Goal: Information Seeking & Learning: Learn about a topic

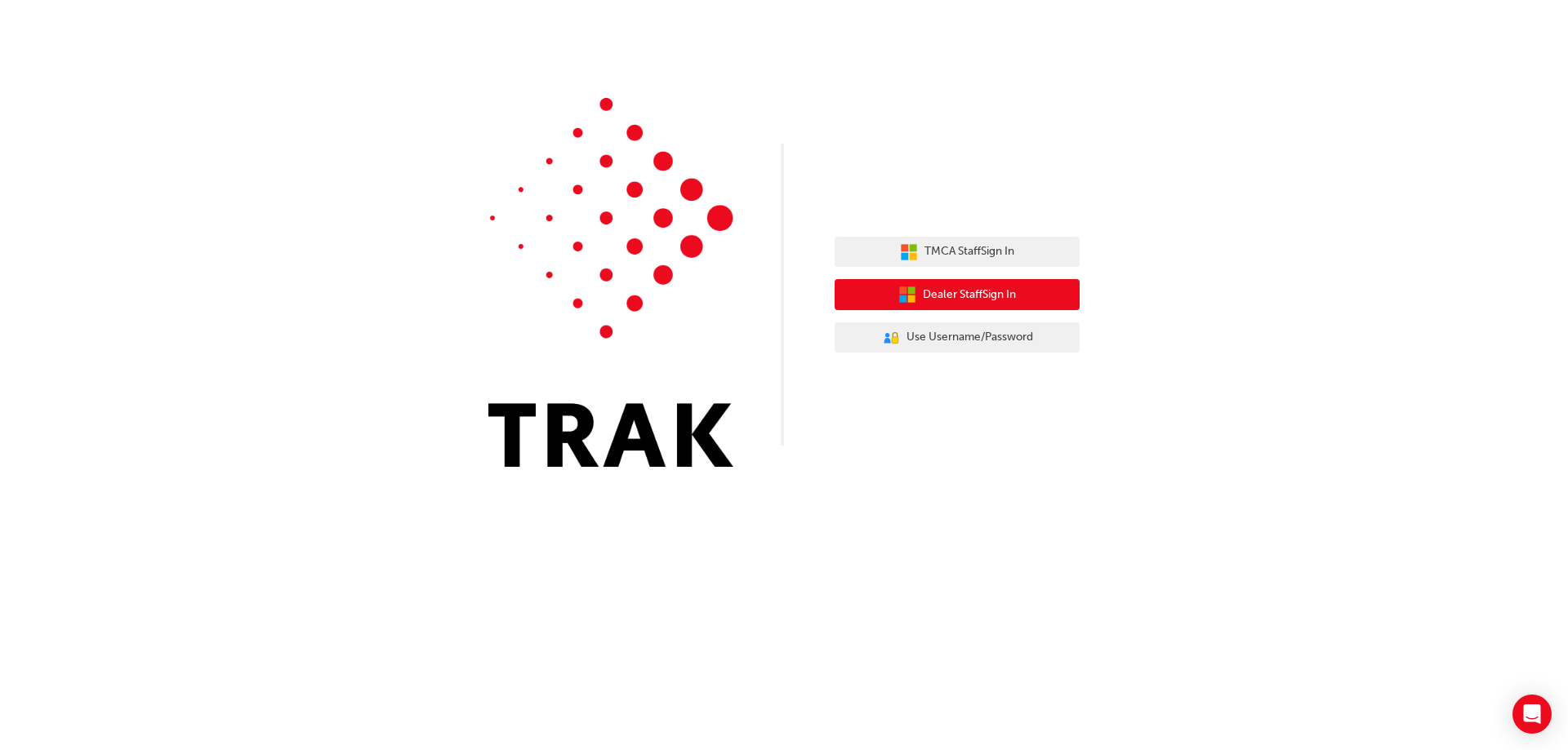
click at [967, 300] on span "Dealer Staff Sign In" at bounding box center [969, 295] width 93 height 19
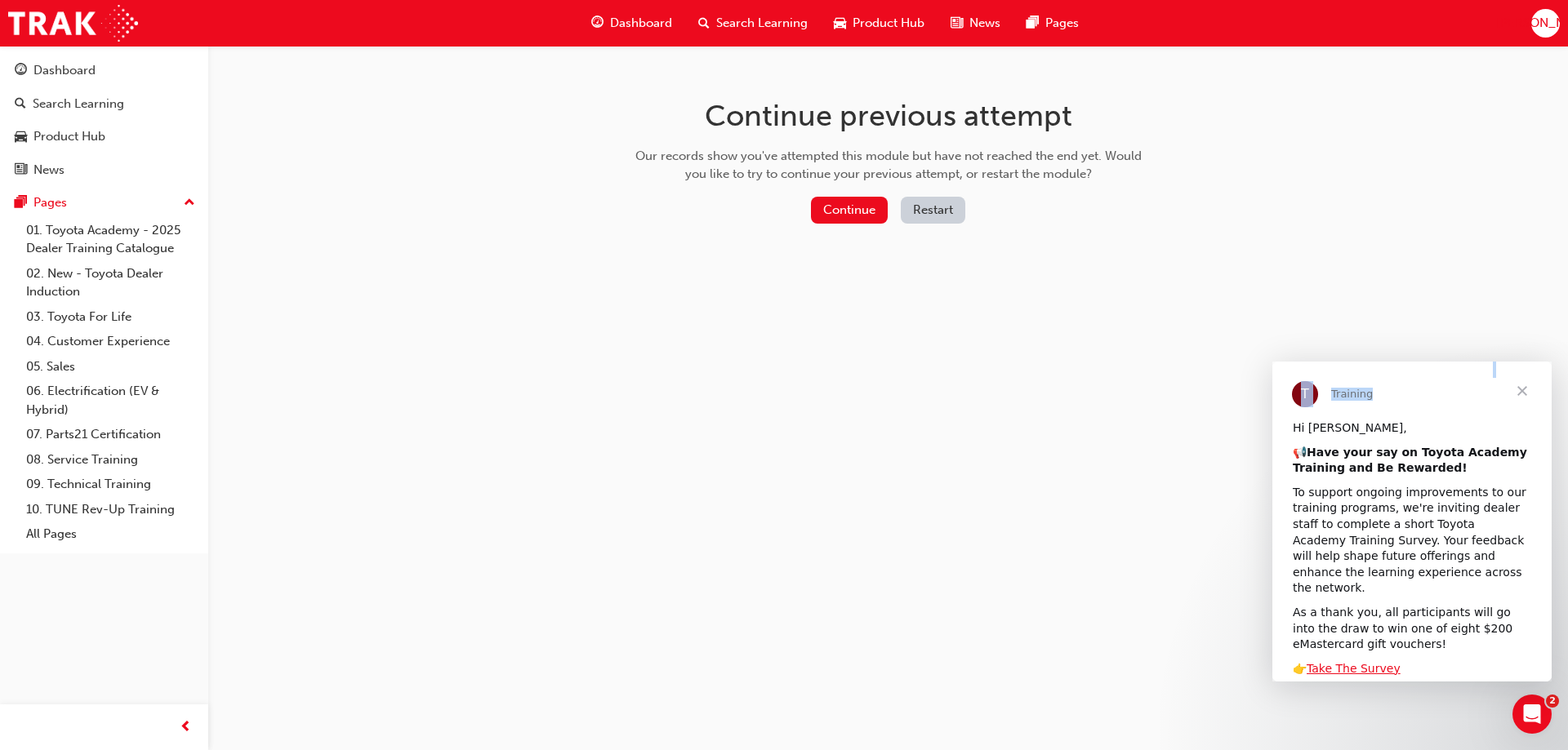
drag, startPoint x: 1523, startPoint y: 390, endPoint x: 1343, endPoint y: 309, distance: 197.4
click at [1343, 361] on html "T Training Hi [PERSON_NAME], 📢 Have your say on Toyota Academy Training and Be …" at bounding box center [1412, 521] width 280 height 320
click at [1333, 304] on div "Continue previous attempt Our records show you've attempted this module but hav…" at bounding box center [784, 375] width 1568 height 750
click at [1359, 662] on link "Take The Survey" at bounding box center [1354, 668] width 94 height 13
click at [1530, 386] on span "Close" at bounding box center [1522, 390] width 59 height 59
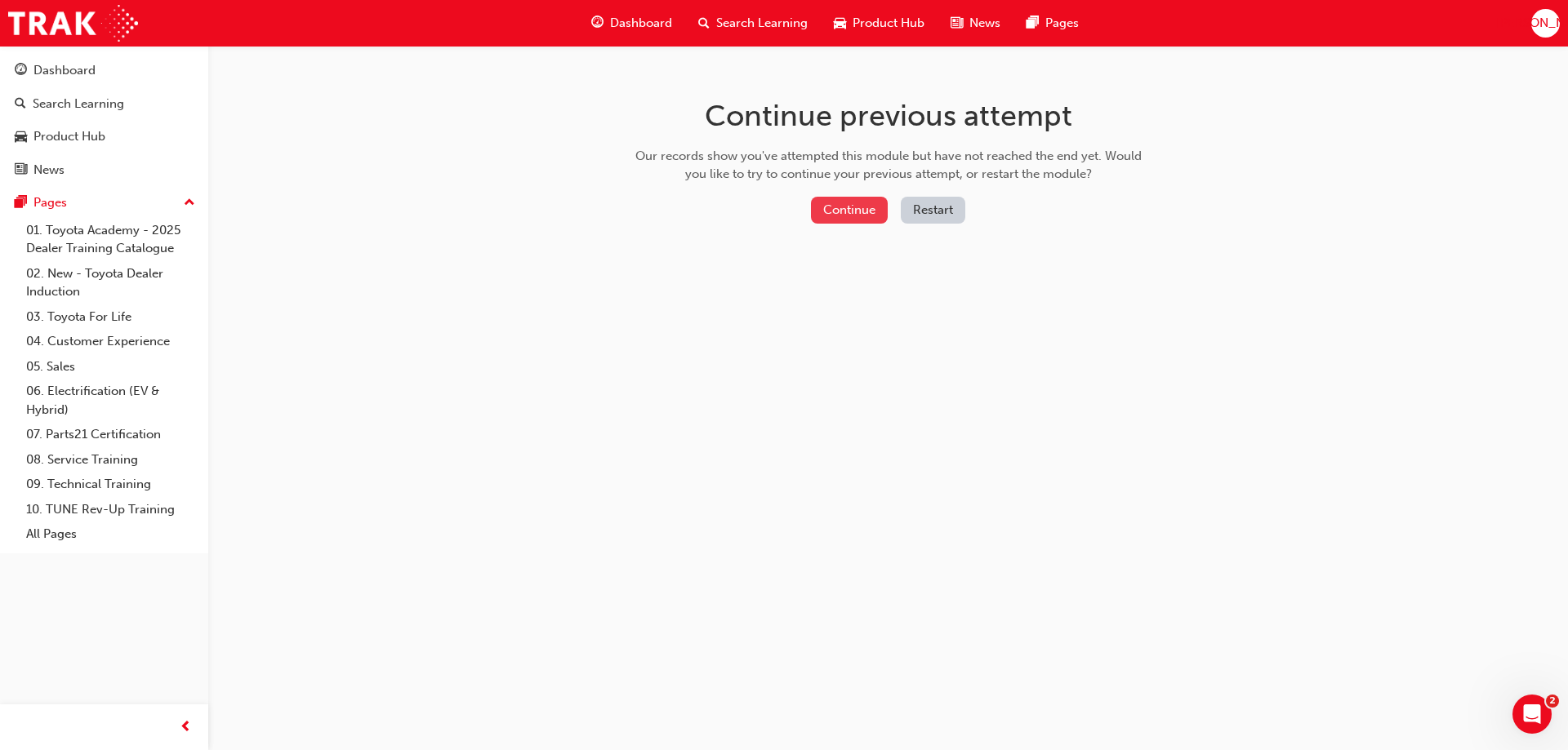
click at [866, 205] on button "Continue" at bounding box center [849, 211] width 77 height 27
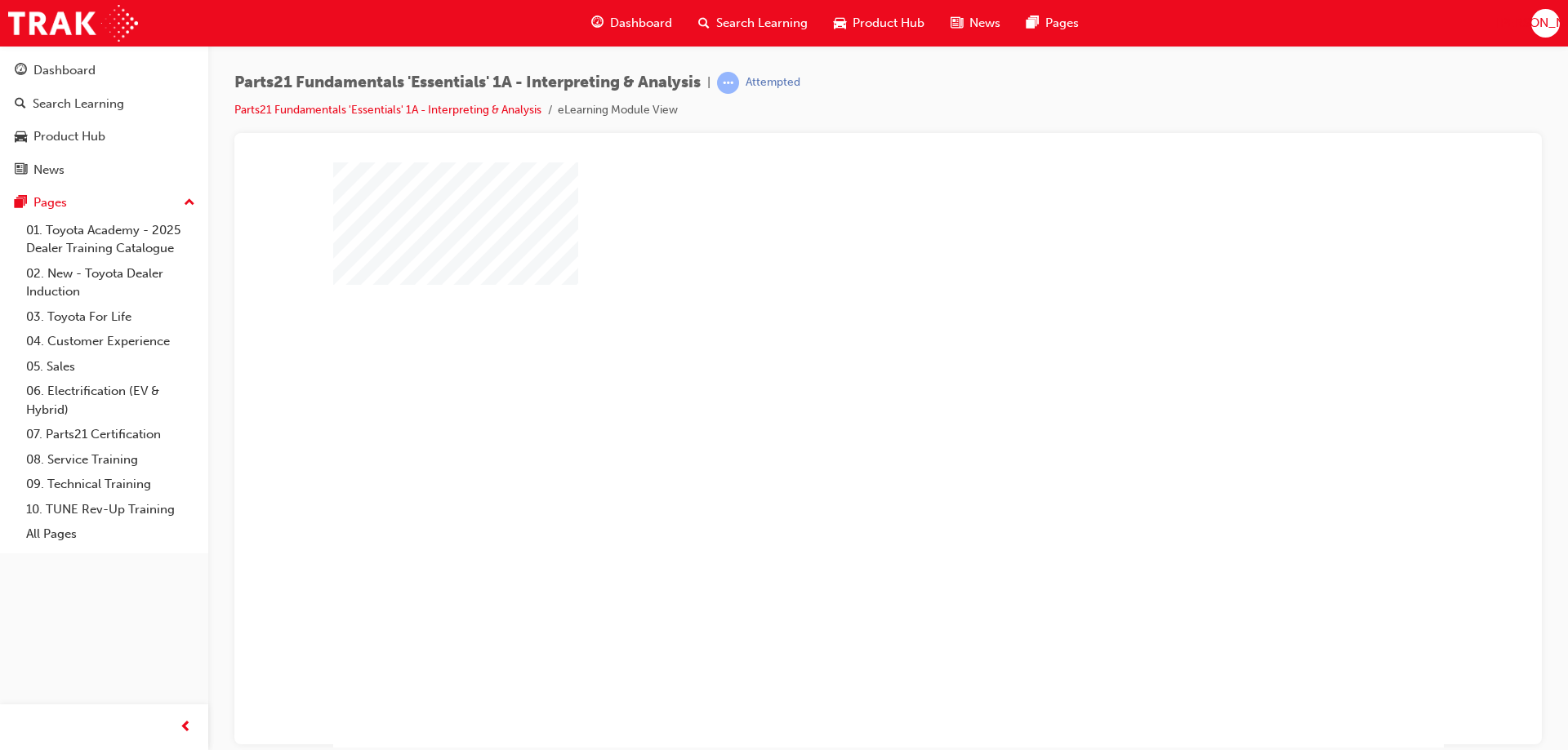
click at [842, 407] on div "play" at bounding box center [842, 407] width 0 height 0
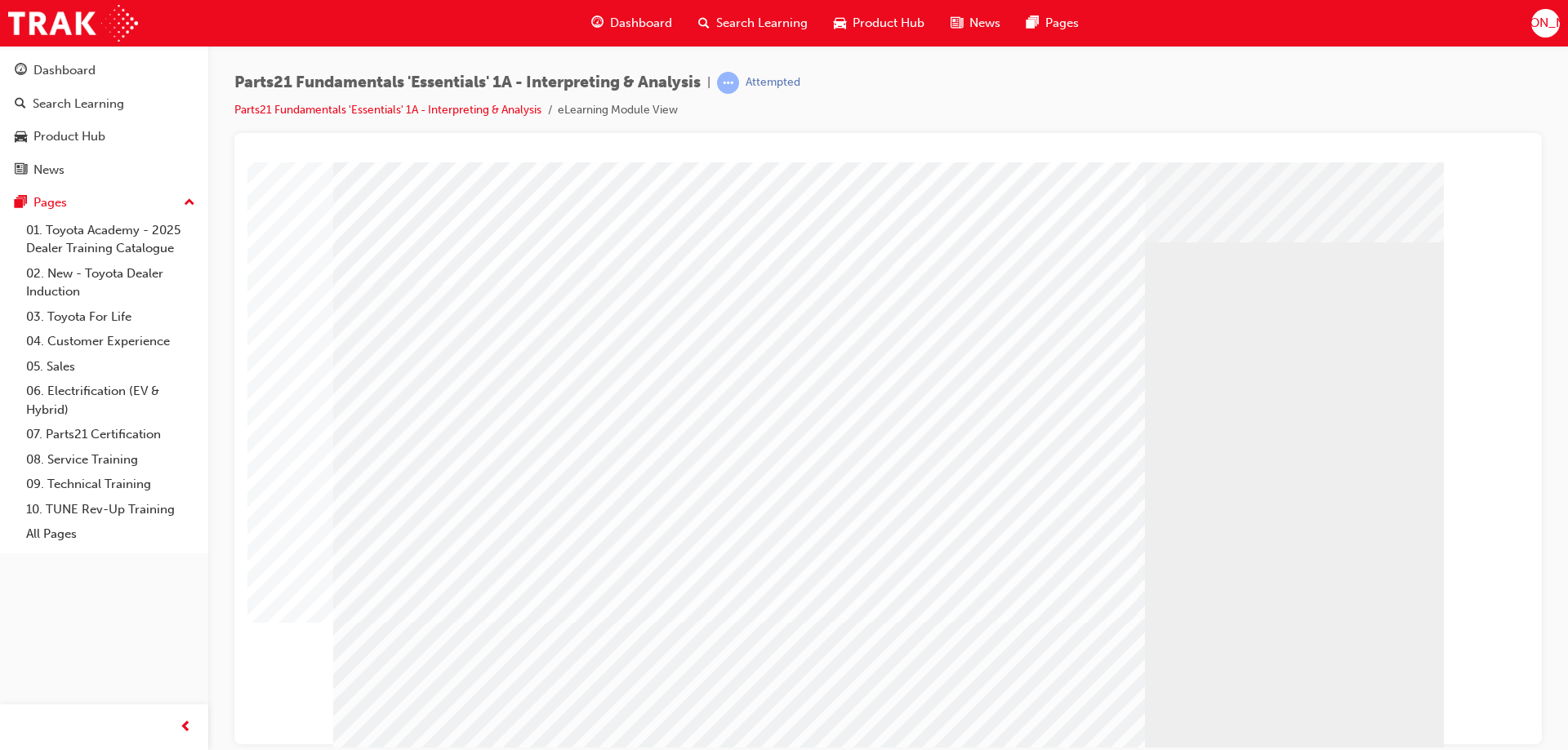
click at [265, 168] on div "multistate" at bounding box center [888, 168] width 1269 height 0
